Goal: Find specific page/section: Find specific page/section

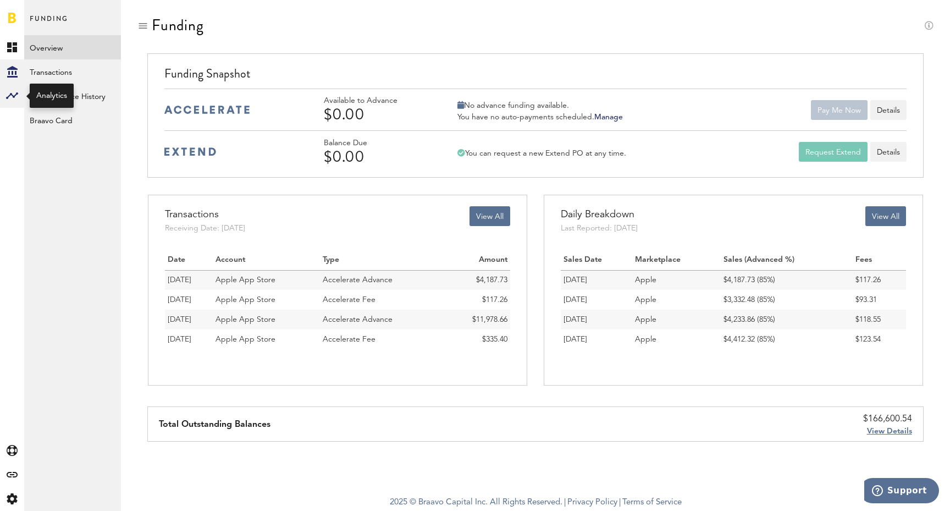
click at [19, 97] on div at bounding box center [12, 96] width 24 height 24
click at [70, 100] on link "Acquisition" at bounding box center [72, 96] width 97 height 24
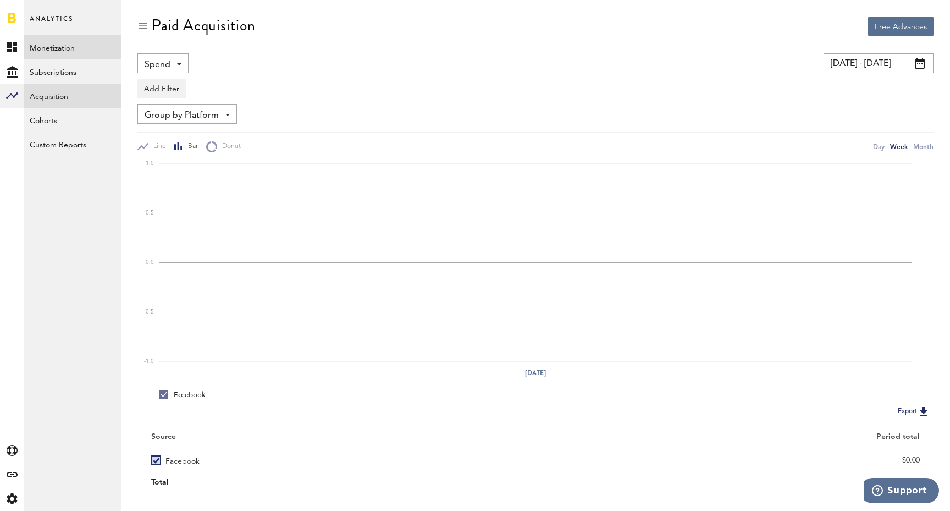
click at [78, 45] on link "Monetization" at bounding box center [72, 47] width 97 height 24
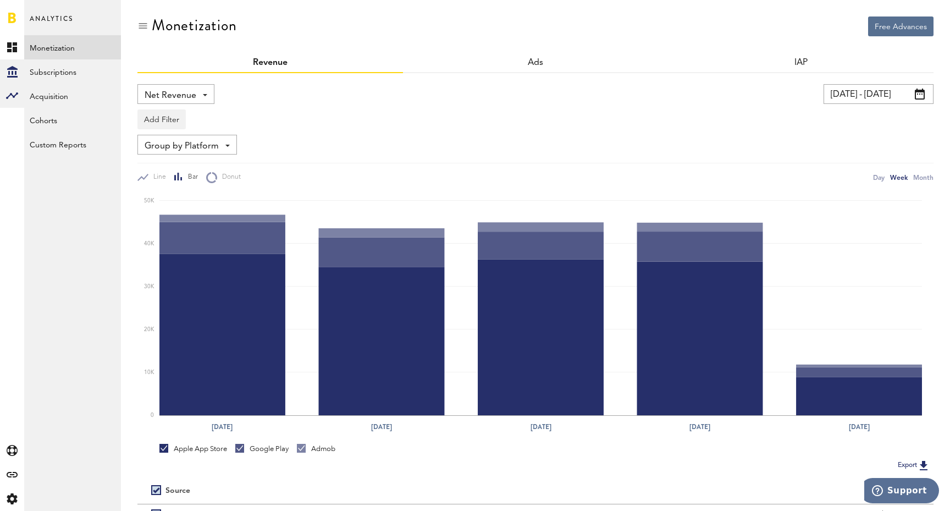
click at [24, 75] on div "Created with Sketch." at bounding box center [12, 71] width 24 height 24
click at [51, 44] on link "Overview" at bounding box center [72, 47] width 97 height 24
